Goal: Check status: Check status

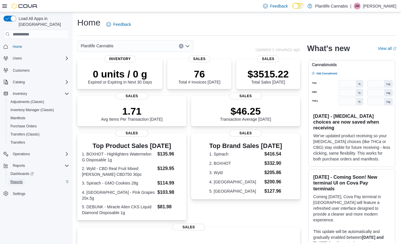
click at [19, 180] on span "Reports" at bounding box center [16, 182] width 12 height 5
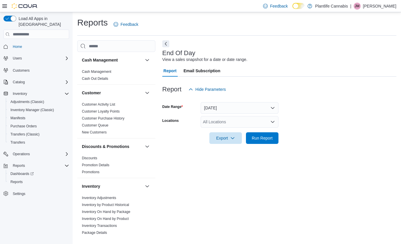
click at [229, 120] on div "All Locations" at bounding box center [239, 122] width 78 height 12
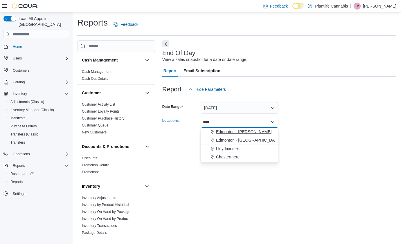
type input "****"
click at [259, 131] on div "Edmonton - [PERSON_NAME]" at bounding box center [239, 132] width 71 height 6
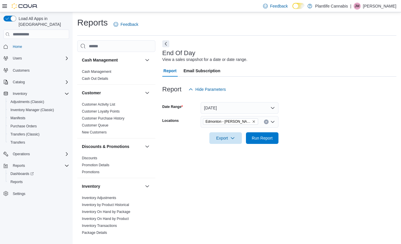
click at [369, 124] on form "Date Range [DATE] Locations [GEOGRAPHIC_DATA] - [GEOGRAPHIC_DATA][PERSON_NAME] …" at bounding box center [279, 119] width 234 height 49
click at [267, 140] on span "Run Report" at bounding box center [261, 138] width 21 height 6
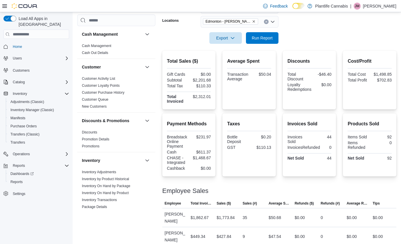
scroll to position [107, 0]
